Goal: Task Accomplishment & Management: Complete application form

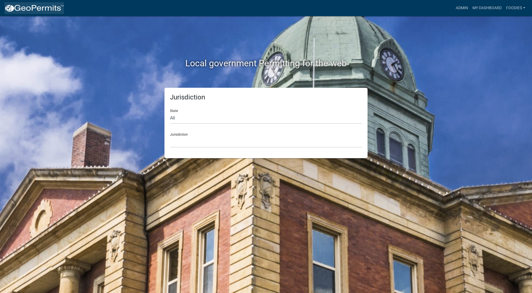
click at [40, 8] on img at bounding box center [34, 8] width 60 height 8
click at [39, 8] on img at bounding box center [34, 8] width 60 height 8
click at [179, 140] on select "Custer County, Colorado Carroll County, Georgia Cook County, Georgia Crawford C…" at bounding box center [266, 141] width 192 height 11
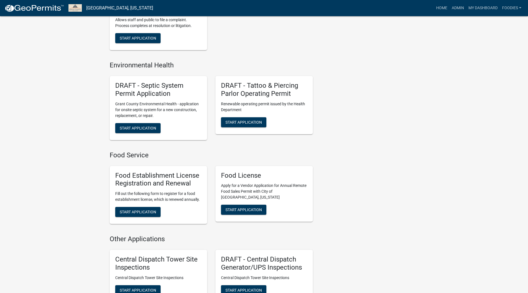
scroll to position [529, 0]
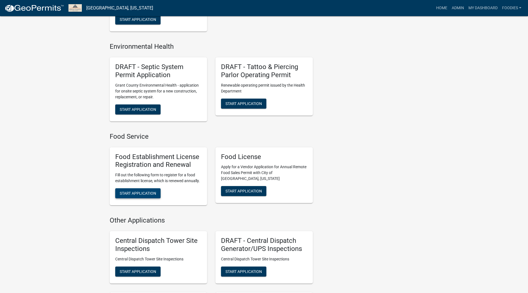
click at [155, 195] on span "Start Application" at bounding box center [138, 193] width 36 height 4
